Goal: Task Accomplishment & Management: Use online tool/utility

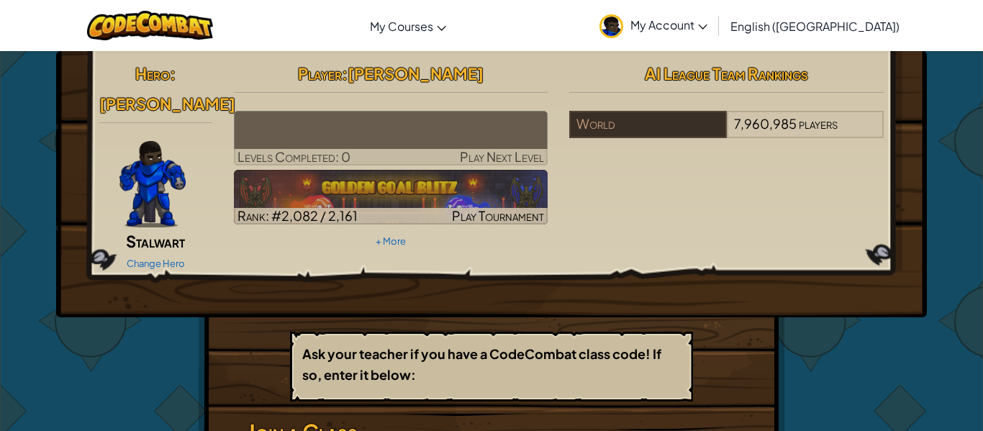
click at [271, 145] on img at bounding box center [391, 138] width 314 height 55
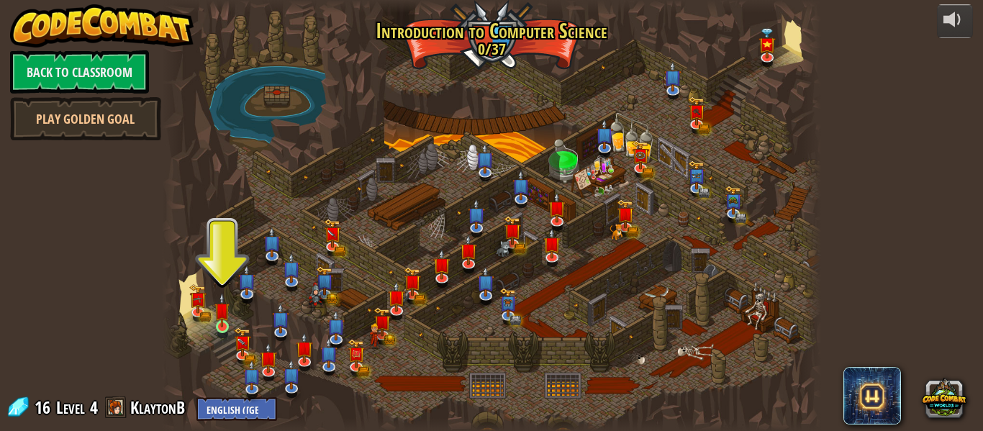
click at [229, 324] on img at bounding box center [221, 310] width 15 height 35
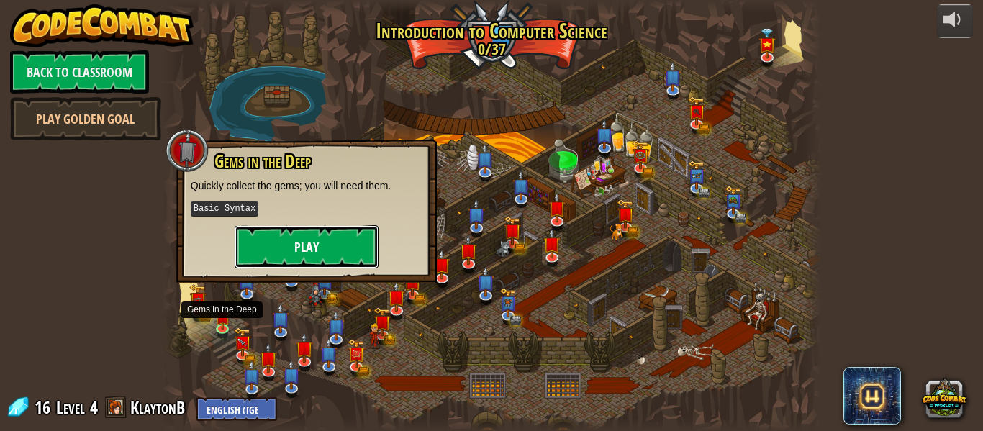
click at [274, 255] on button "Play" at bounding box center [307, 246] width 144 height 43
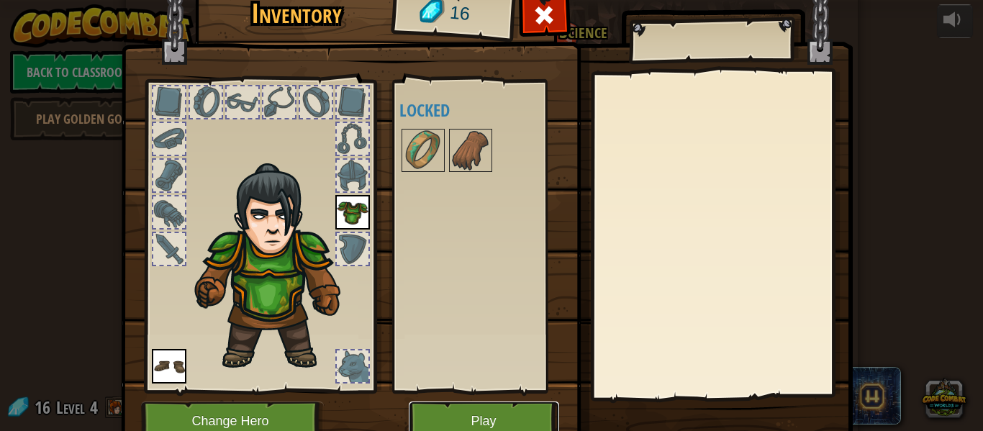
click at [435, 406] on button "Play" at bounding box center [484, 421] width 150 height 40
